Goal: Information Seeking & Learning: Compare options

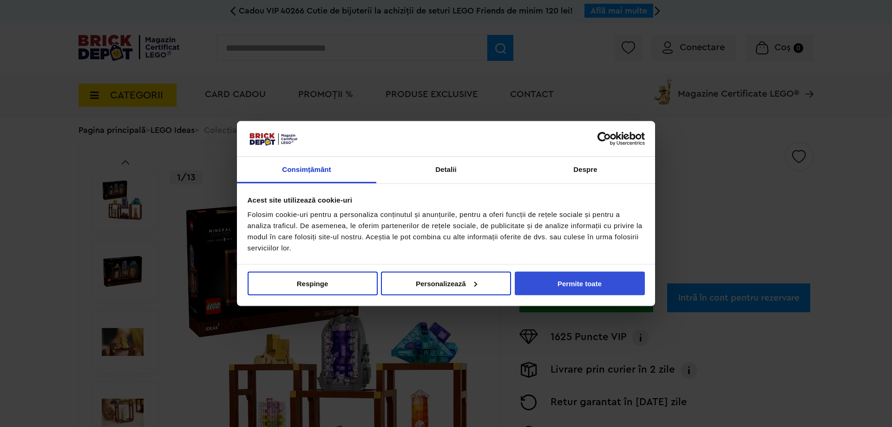
click at [554, 288] on button "Permite toate" at bounding box center [580, 283] width 130 height 24
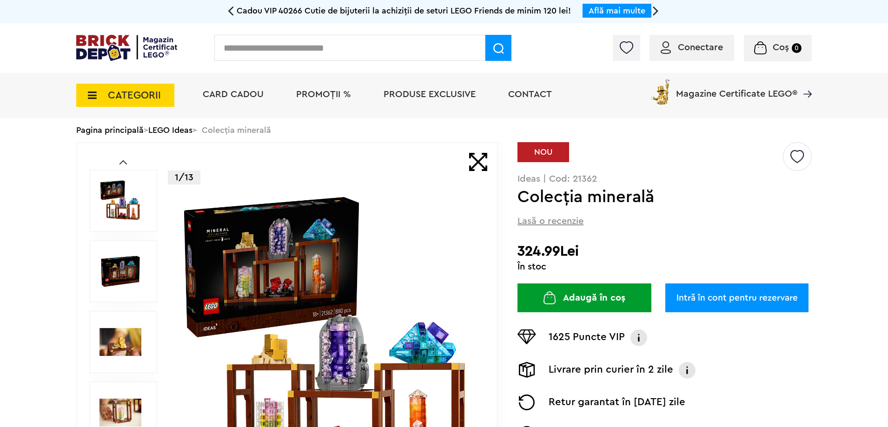
click at [349, 307] on img at bounding box center [327, 341] width 299 height 299
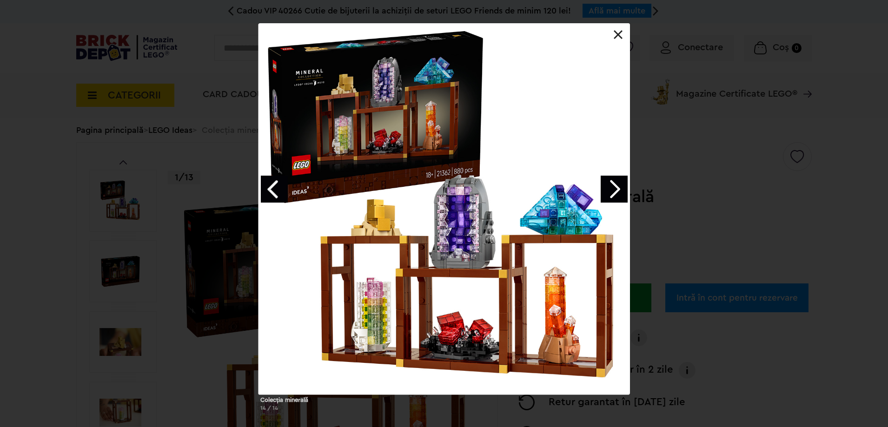
click at [794, 344] on div "Colecţia minerală 14 / 14" at bounding box center [444, 220] width 888 height 395
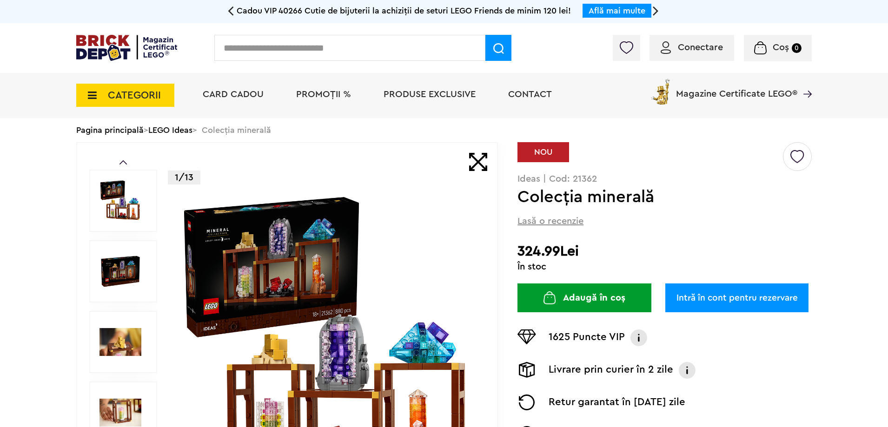
click at [132, 328] on img at bounding box center [120, 342] width 42 height 42
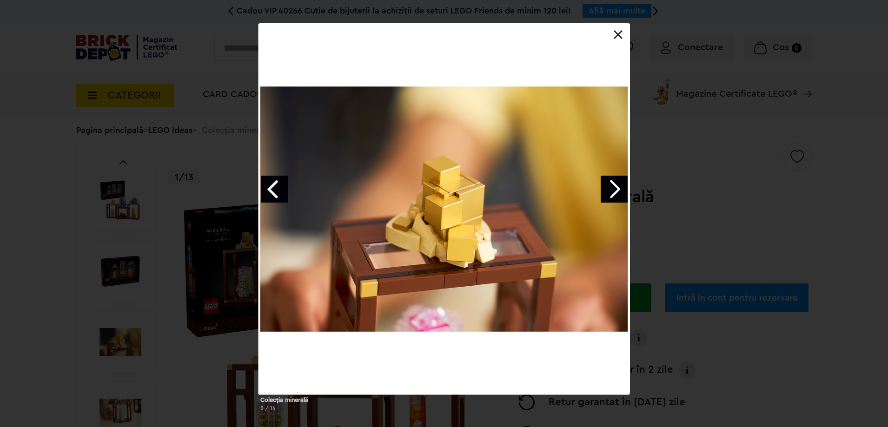
click at [137, 276] on div "Colecţia minerală 3 / 14" at bounding box center [444, 220] width 888 height 395
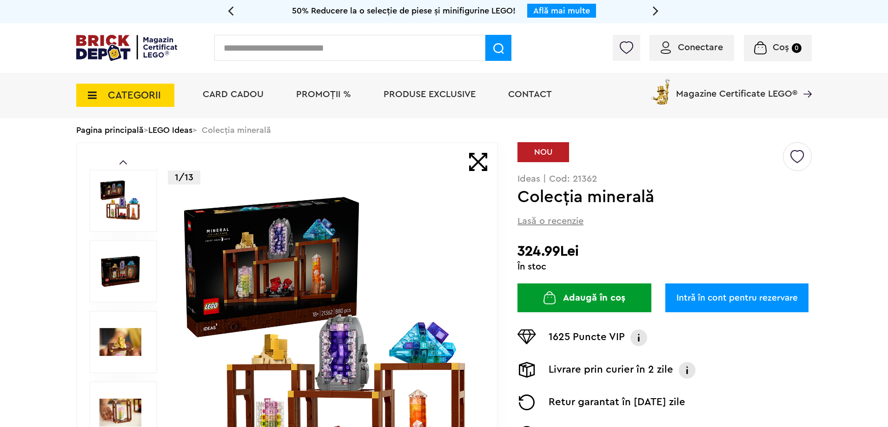
click at [134, 270] on img at bounding box center [120, 271] width 42 height 42
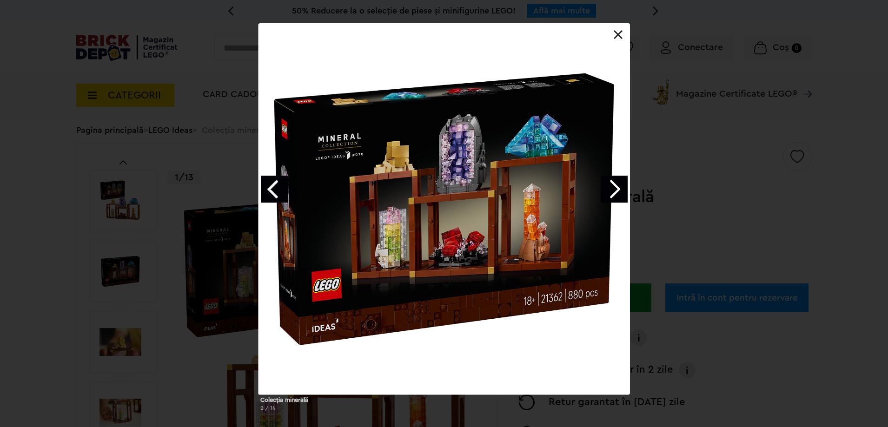
click at [620, 189] on link "Next image" at bounding box center [613, 189] width 27 height 27
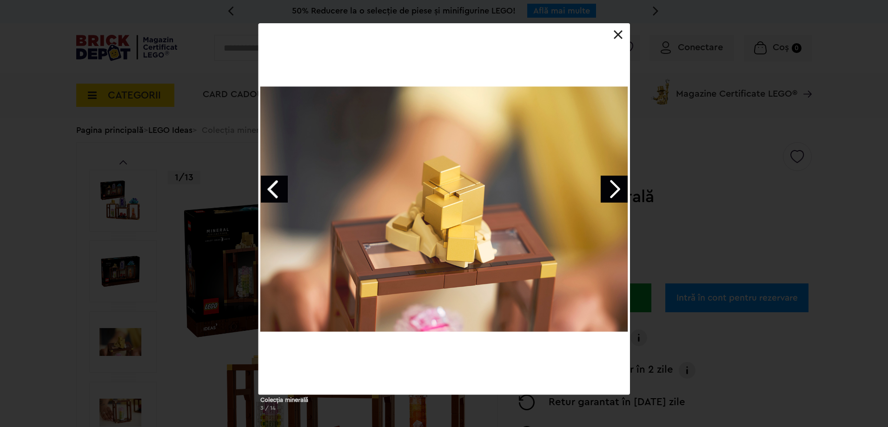
click at [620, 189] on link "Next image" at bounding box center [613, 189] width 27 height 27
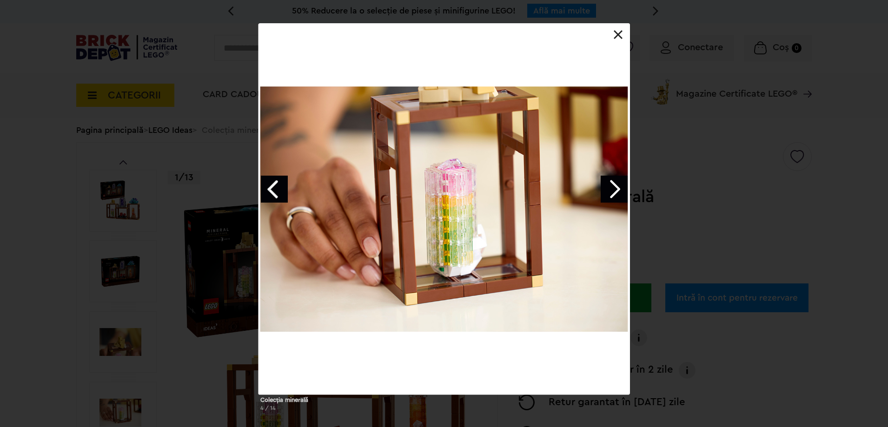
click at [620, 189] on link "Next image" at bounding box center [613, 189] width 27 height 27
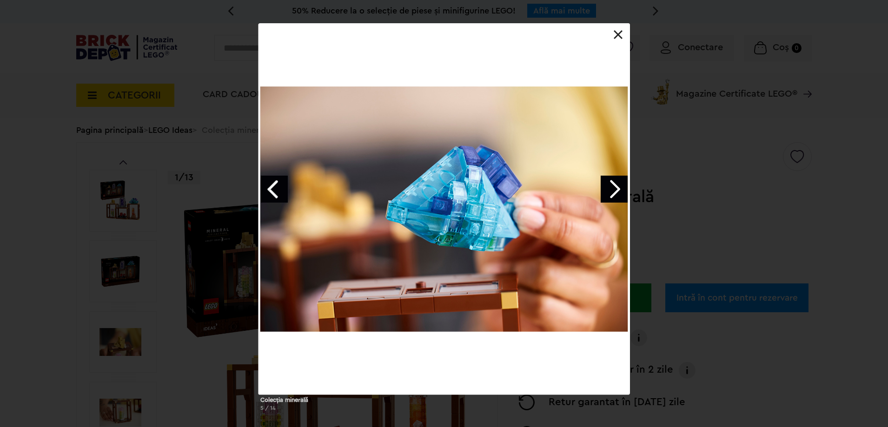
click at [620, 189] on link "Next image" at bounding box center [613, 189] width 27 height 27
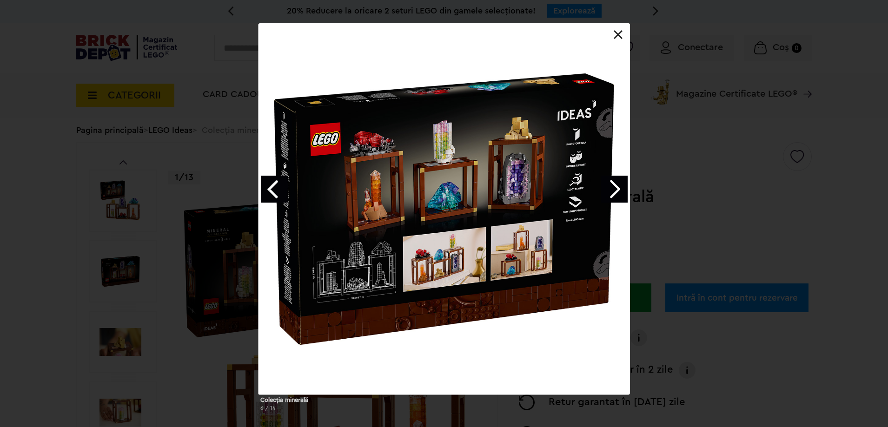
click at [621, 191] on link "Next image" at bounding box center [613, 189] width 27 height 27
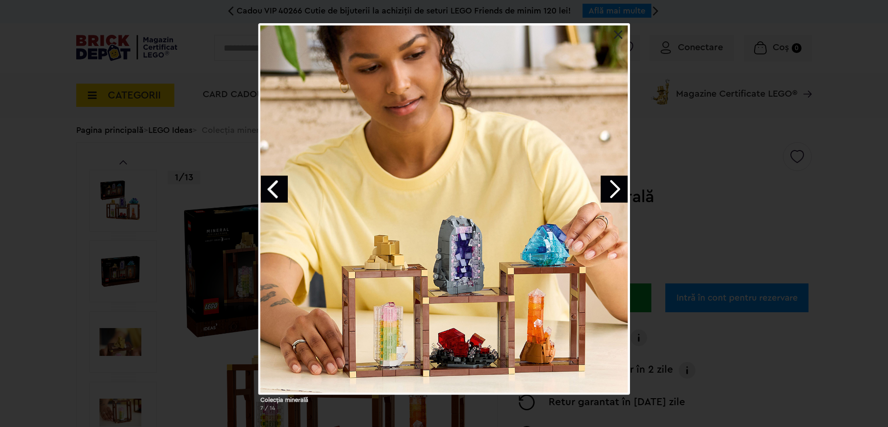
click at [615, 35] on link at bounding box center [617, 34] width 9 height 9
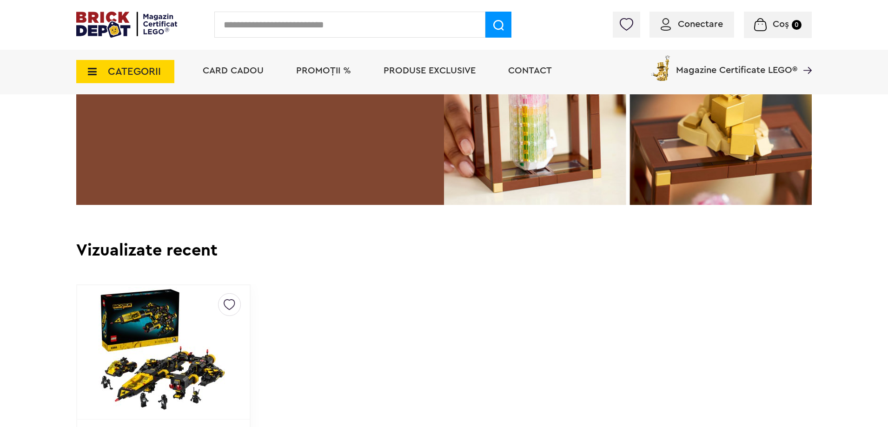
scroll to position [1766, 0]
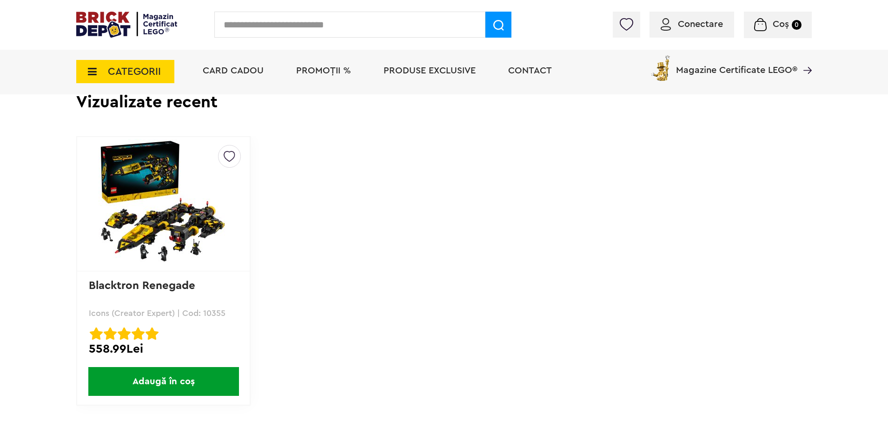
drag, startPoint x: 770, startPoint y: 339, endPoint x: 772, endPoint y: 160, distance: 178.9
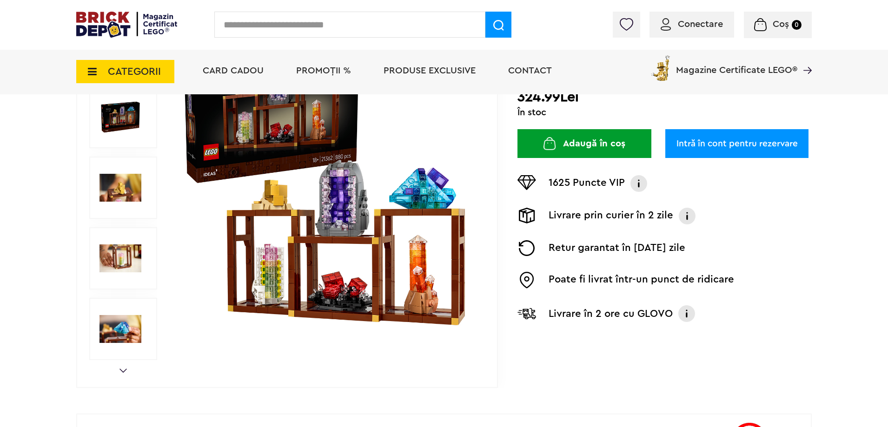
scroll to position [0, 0]
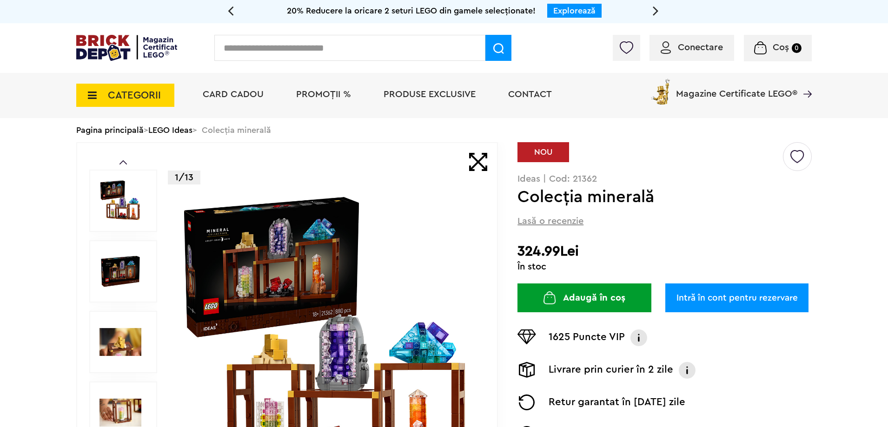
click at [167, 130] on link "LEGO Ideas" at bounding box center [170, 130] width 44 height 8
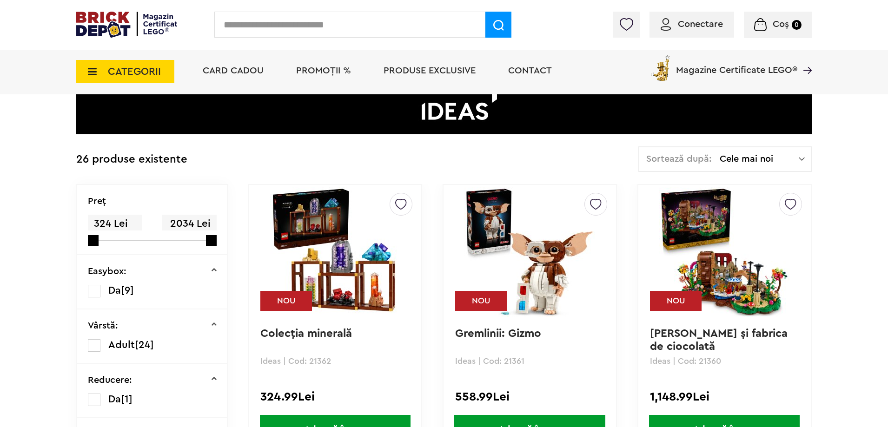
scroll to position [139, 0]
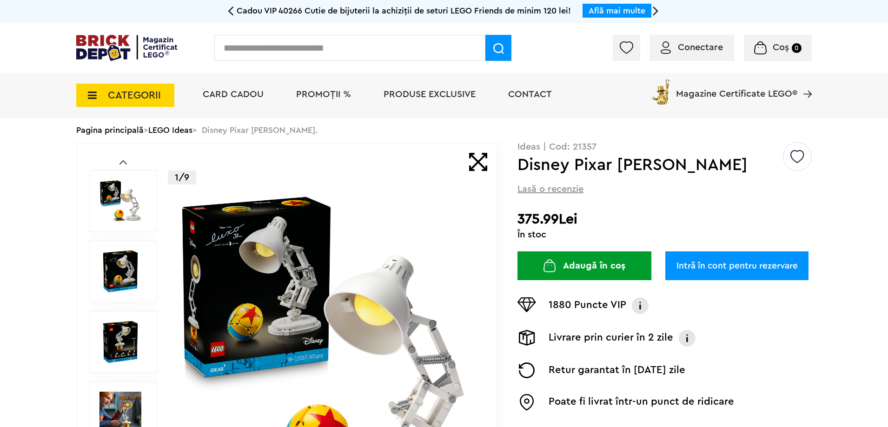
click at [282, 288] on img at bounding box center [327, 341] width 299 height 299
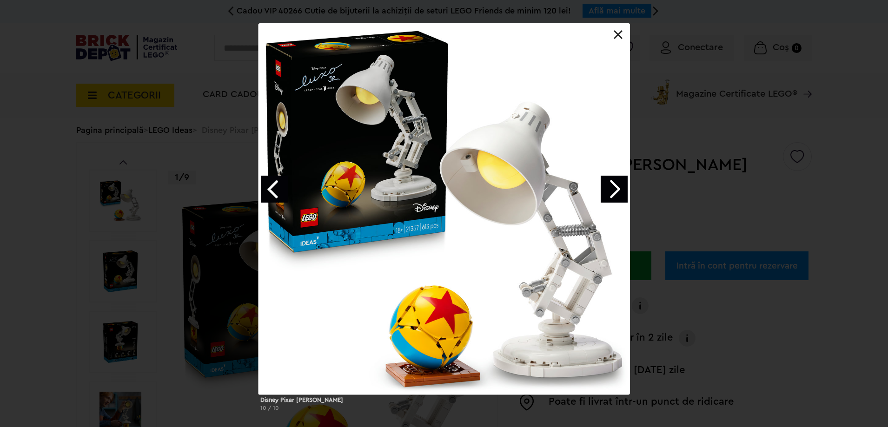
click at [612, 184] on link "Next image" at bounding box center [613, 189] width 27 height 27
click at [612, 185] on link "Next image" at bounding box center [613, 189] width 27 height 27
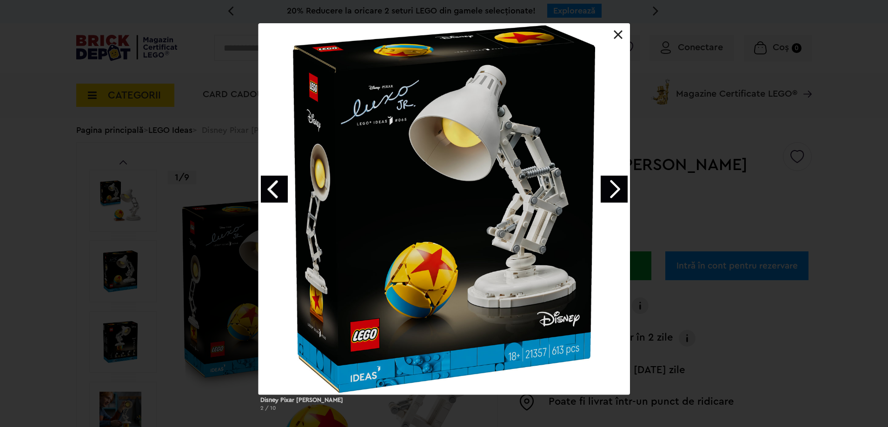
click at [615, 185] on link "Next image" at bounding box center [613, 189] width 27 height 27
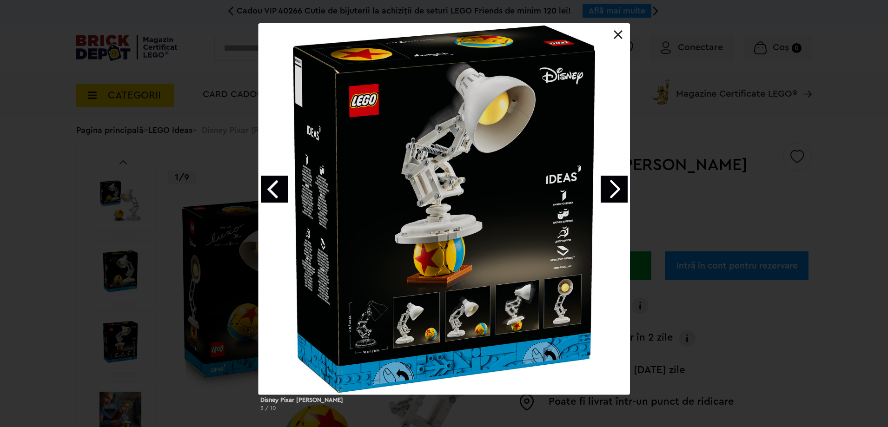
click at [614, 188] on link "Next image" at bounding box center [613, 189] width 27 height 27
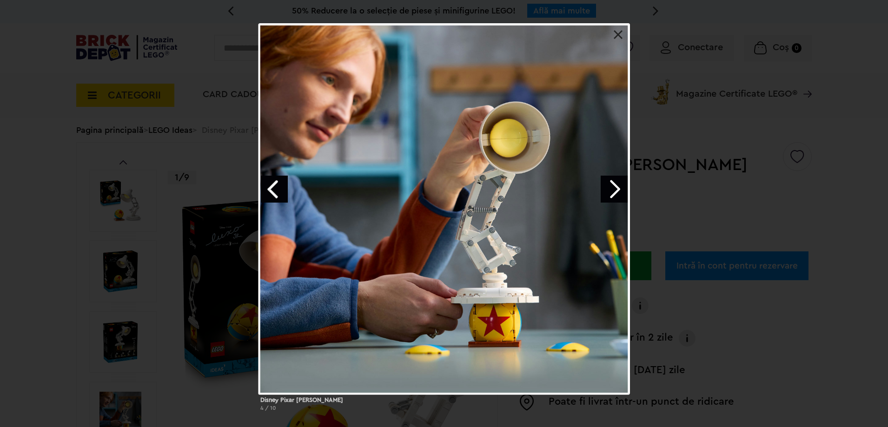
click at [612, 188] on link "Next image" at bounding box center [613, 189] width 27 height 27
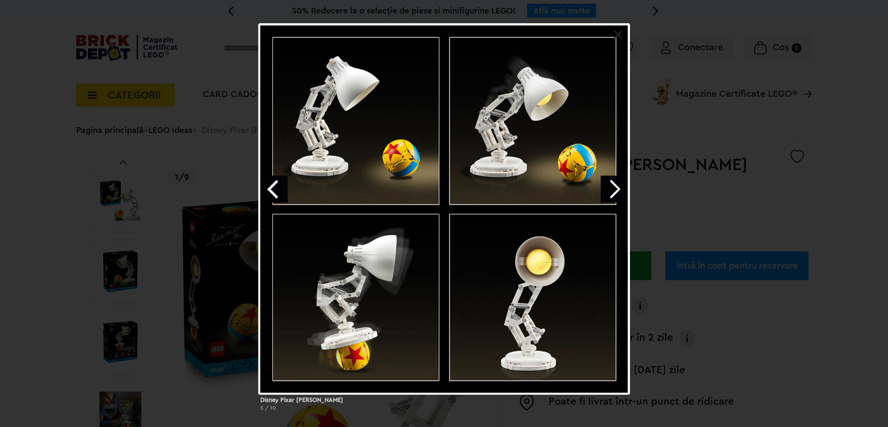
click at [612, 188] on link "Next image" at bounding box center [613, 189] width 27 height 27
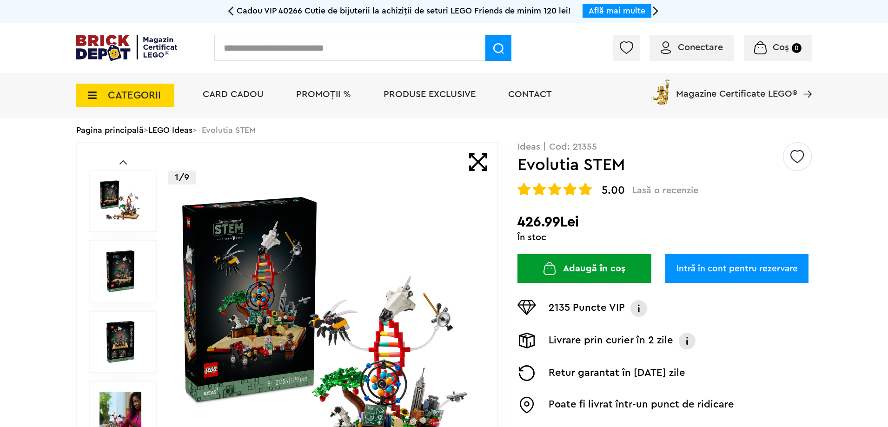
click at [257, 253] on img at bounding box center [327, 341] width 299 height 299
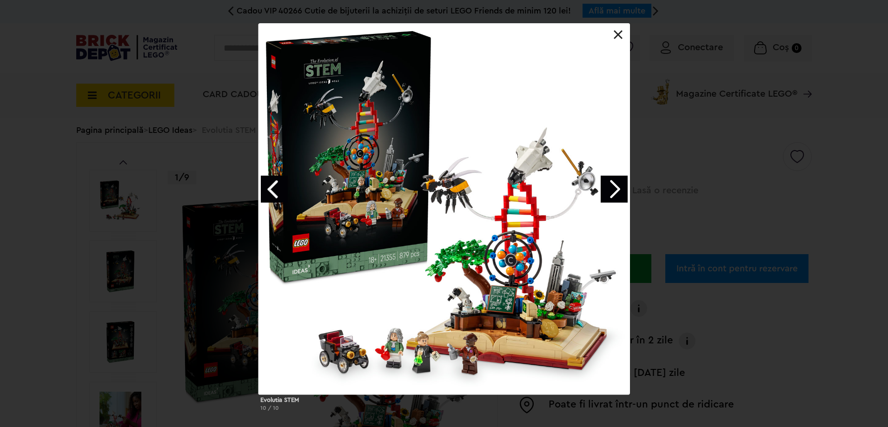
click at [621, 178] on link "Next image" at bounding box center [613, 189] width 27 height 27
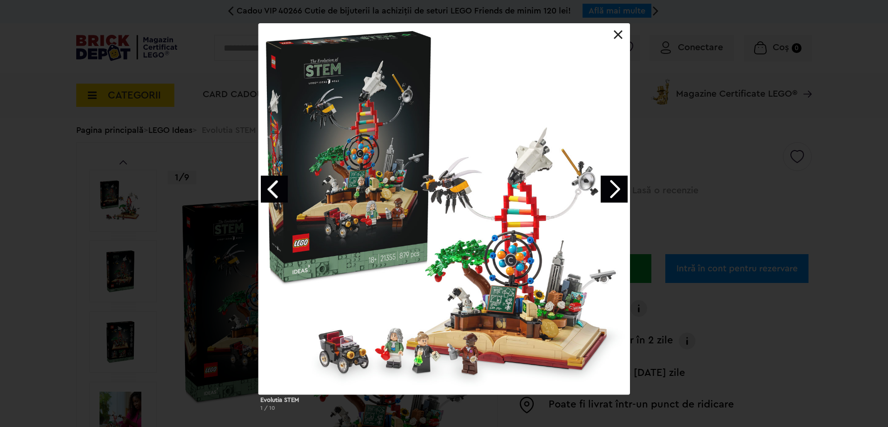
click at [621, 178] on link "Next image" at bounding box center [613, 189] width 27 height 27
